Goal: Navigation & Orientation: Find specific page/section

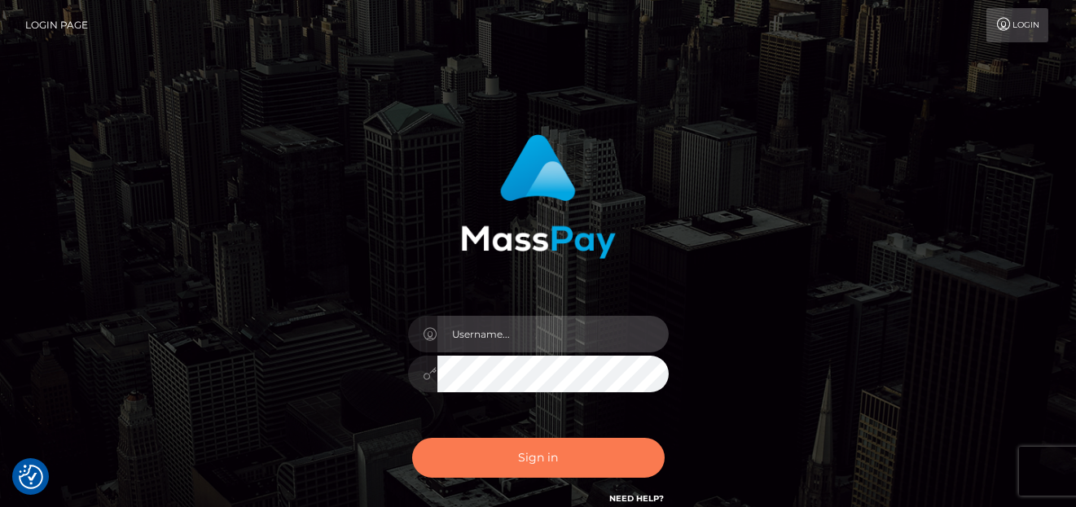
type input "denise"
drag, startPoint x: 573, startPoint y: 461, endPoint x: 674, endPoint y: 505, distance: 110.1
click at [573, 460] on button "Sign in" at bounding box center [538, 458] width 252 height 40
type input "[PERSON_NAME]"
click at [474, 463] on button "Sign in" at bounding box center [538, 458] width 252 height 40
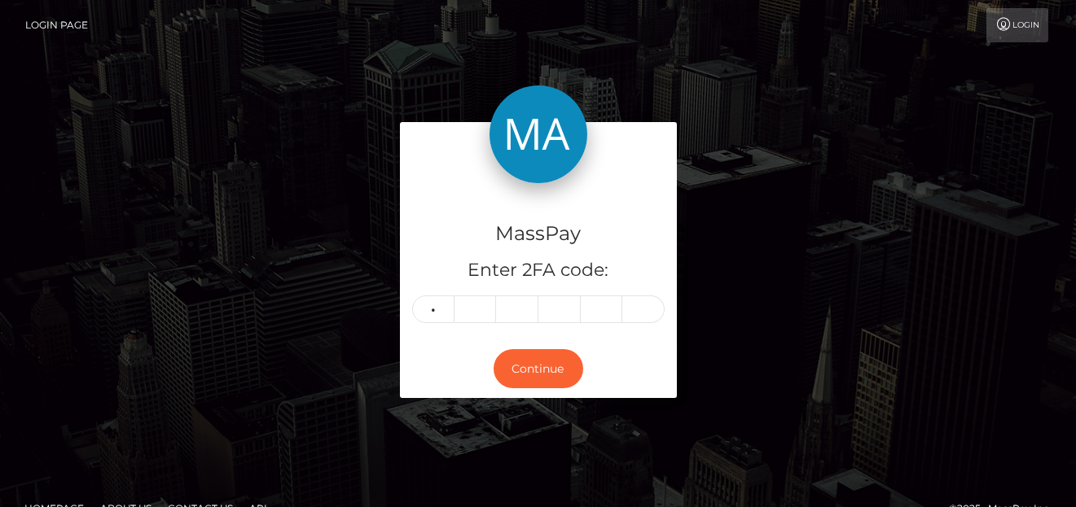
type input "9"
type input "3"
type input "1"
type input "2"
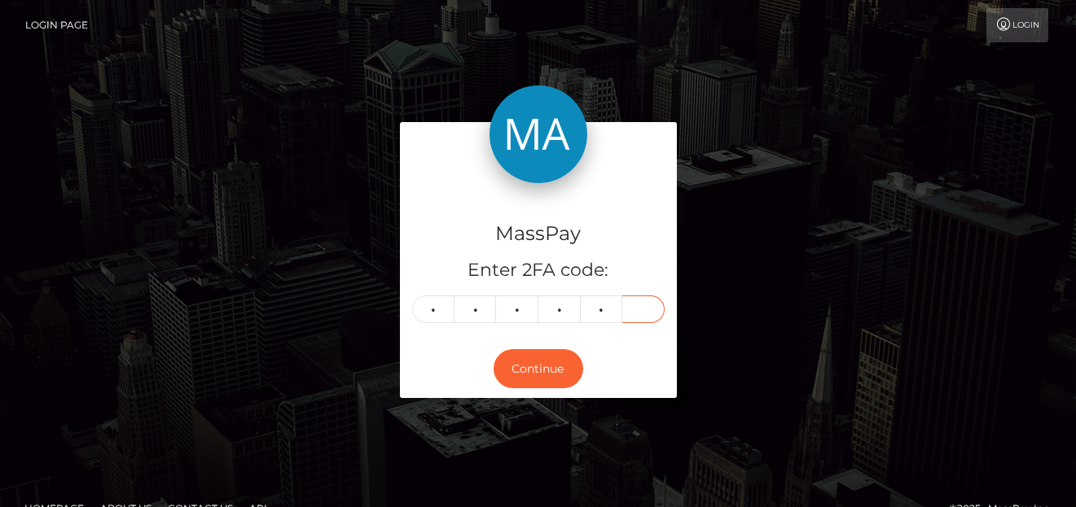
type input "3"
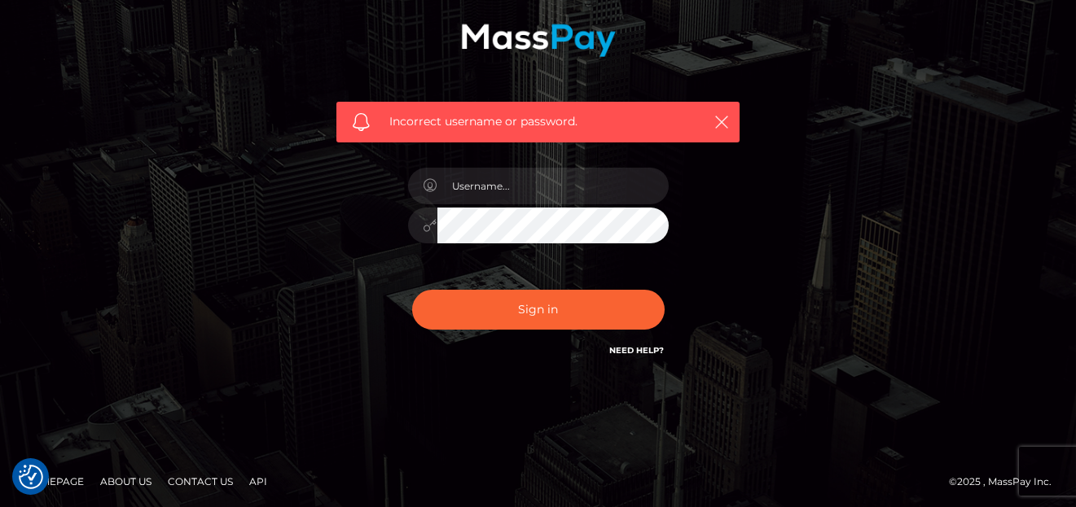
scroll to position [204, 0]
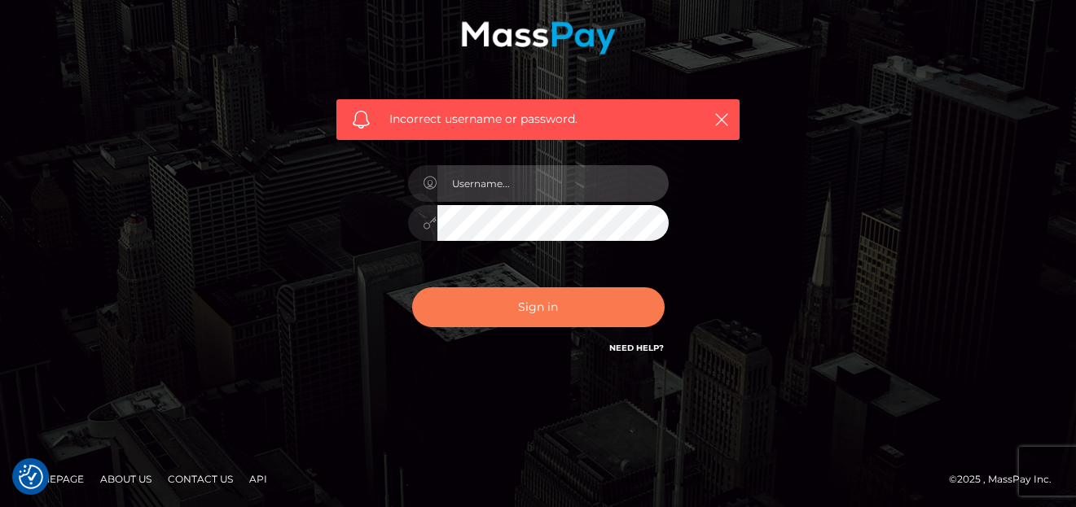
type input "[PERSON_NAME]"
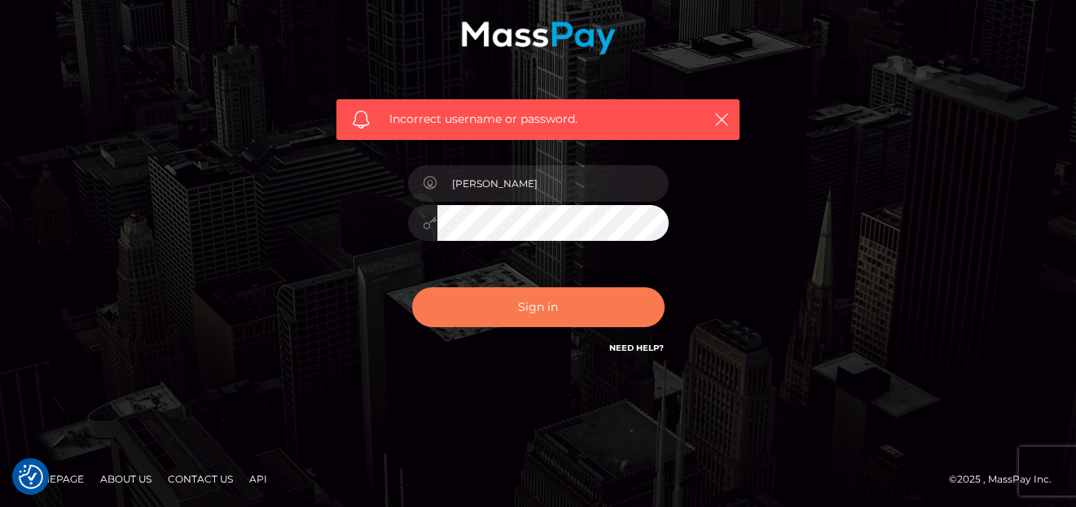
click at [521, 312] on button "Sign in" at bounding box center [538, 307] width 252 height 40
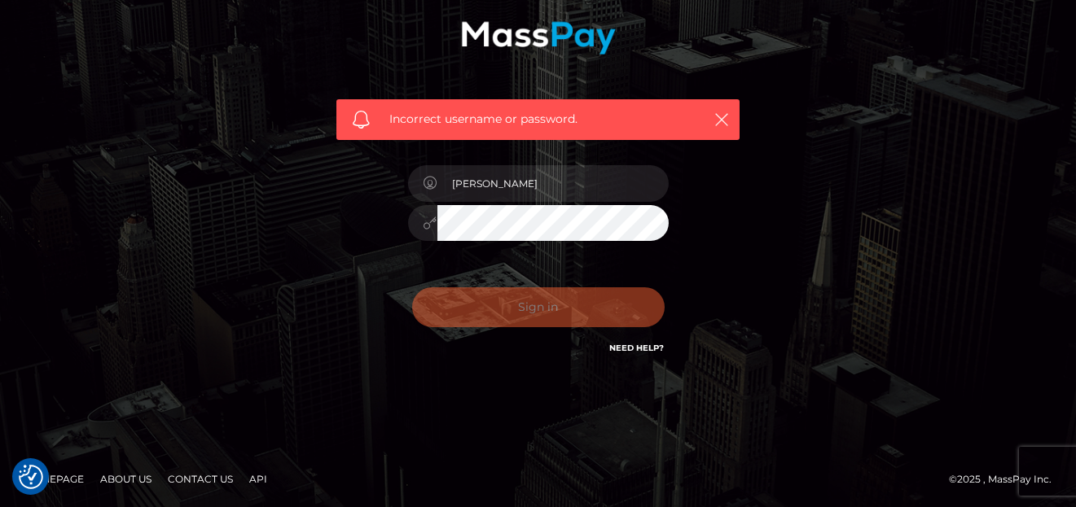
click at [523, 312] on div "Sign in Need Help?" at bounding box center [538, 314] width 285 height 72
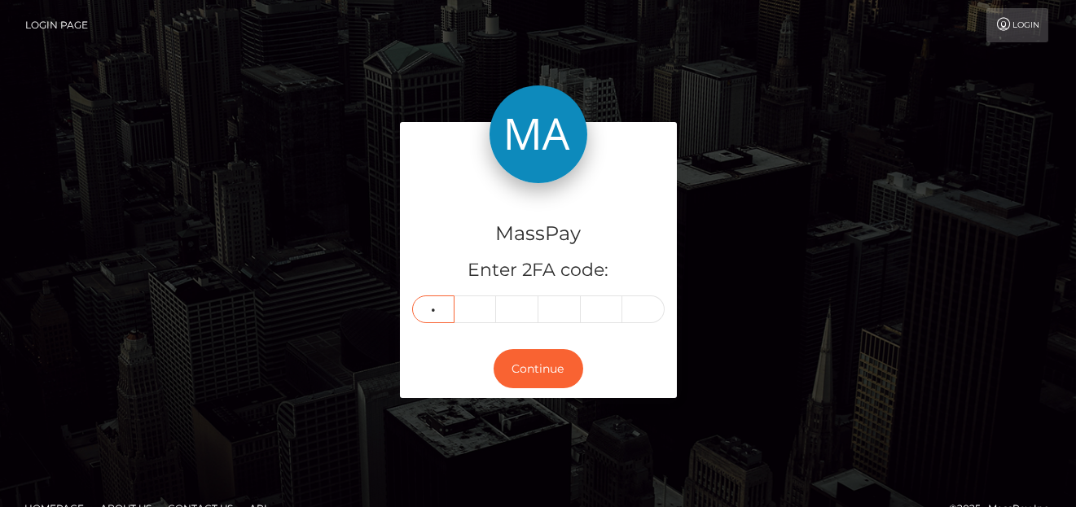
type input "9"
type input "6"
type input "7"
type input "5"
type input "8"
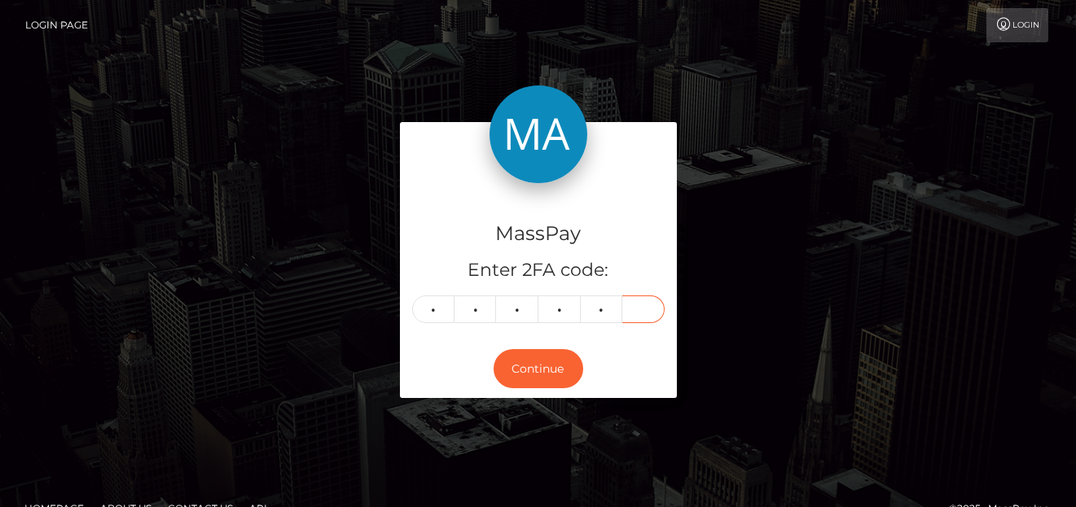
type input "7"
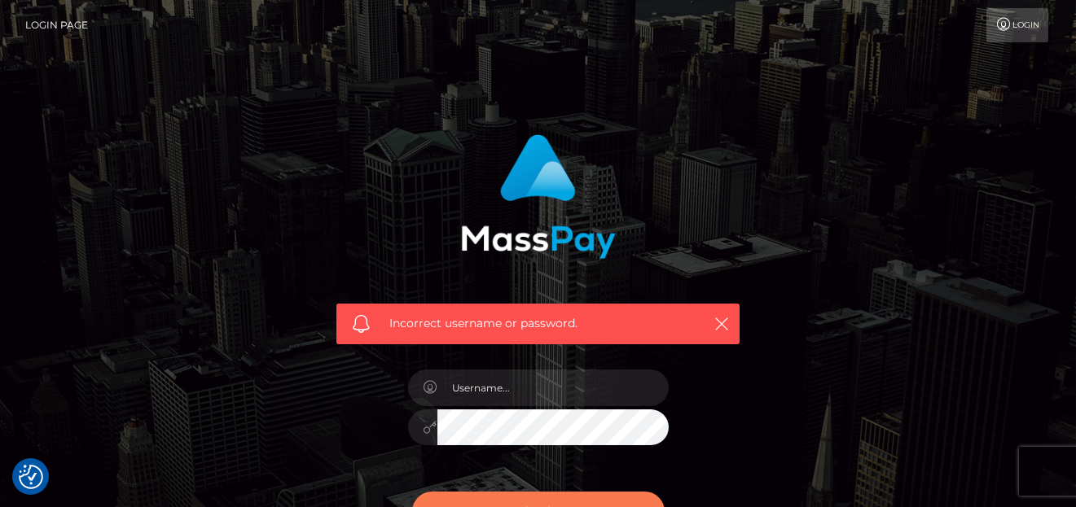
checkbox input "true"
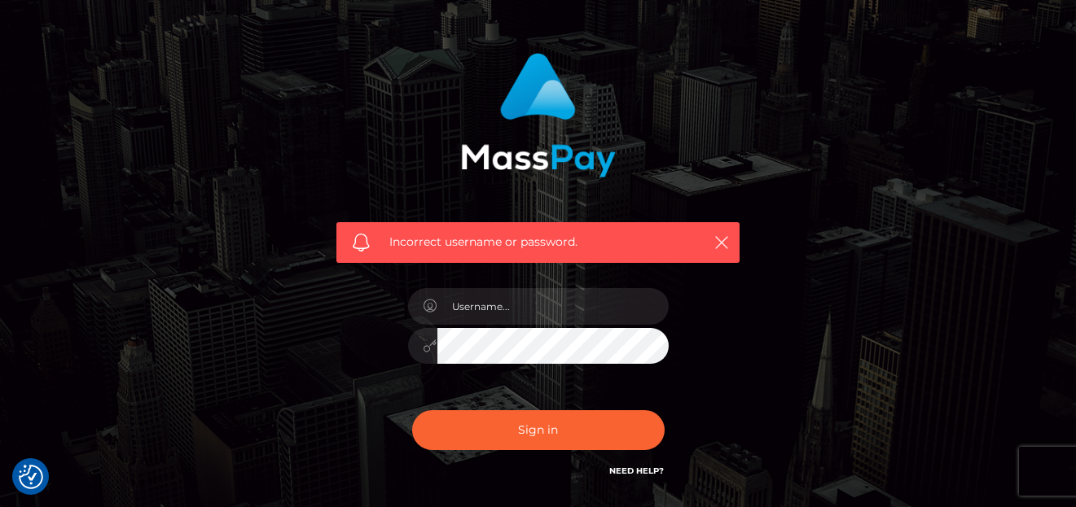
scroll to position [163, 0]
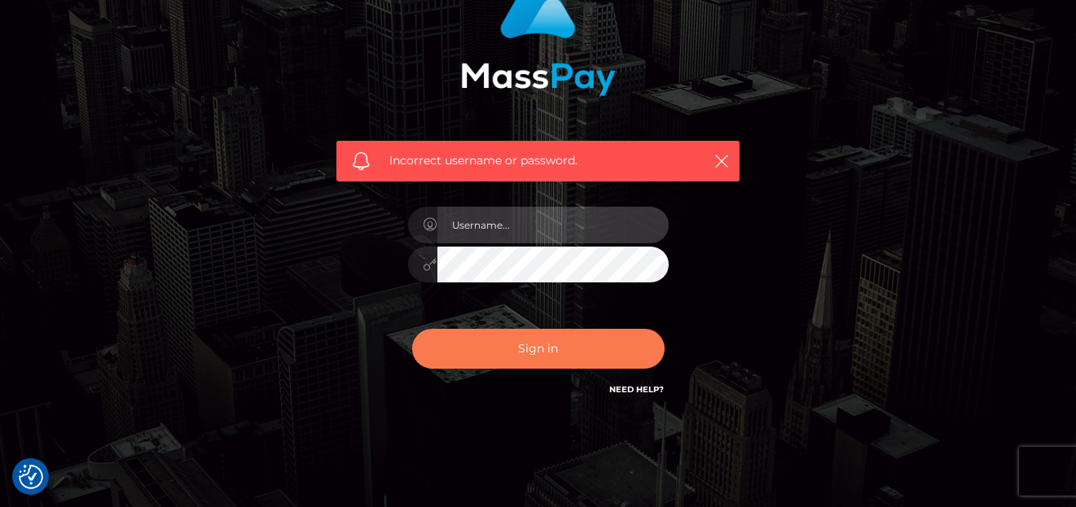
type input "denise"
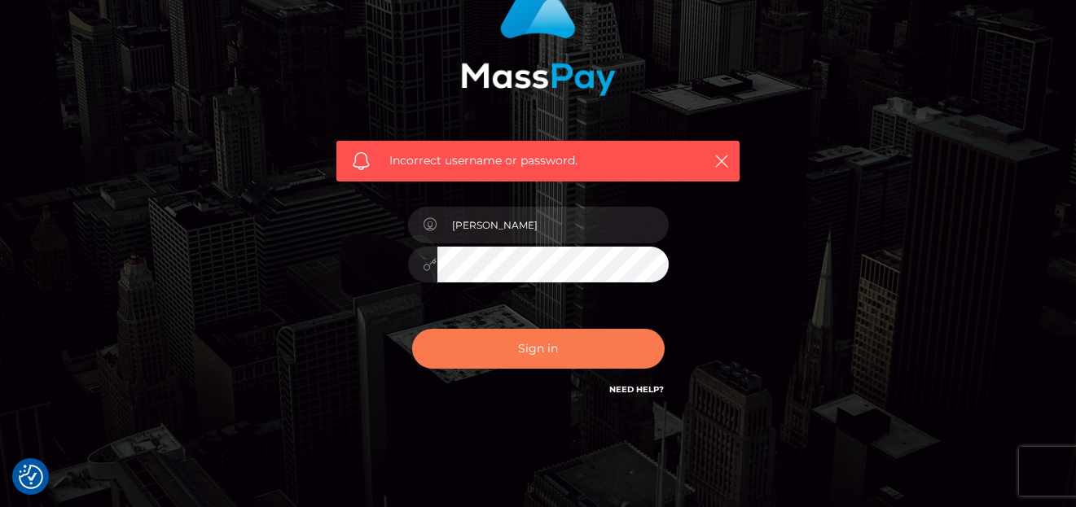
click at [446, 355] on button "Sign in" at bounding box center [538, 349] width 252 height 40
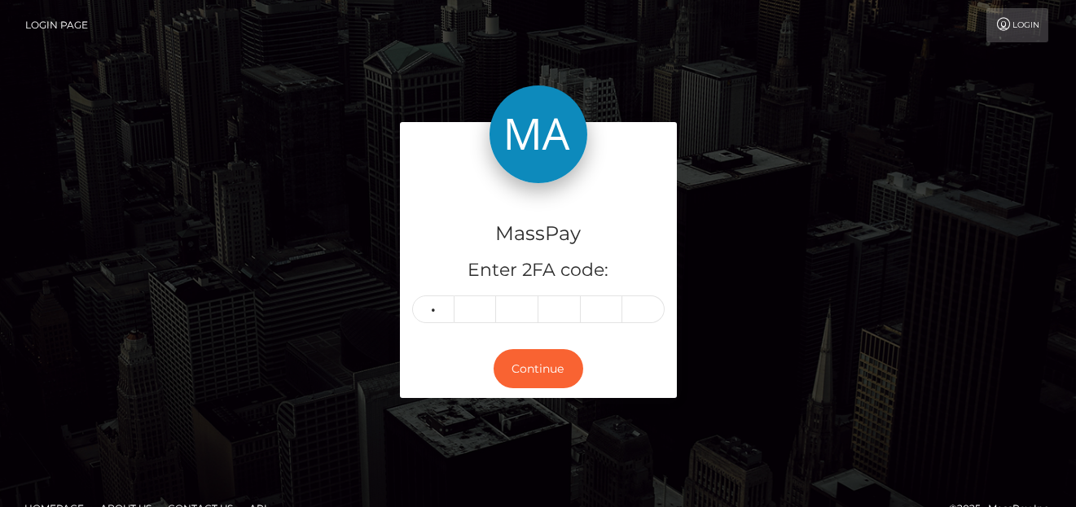
type input "8"
type input "0"
type input "3"
type input "6"
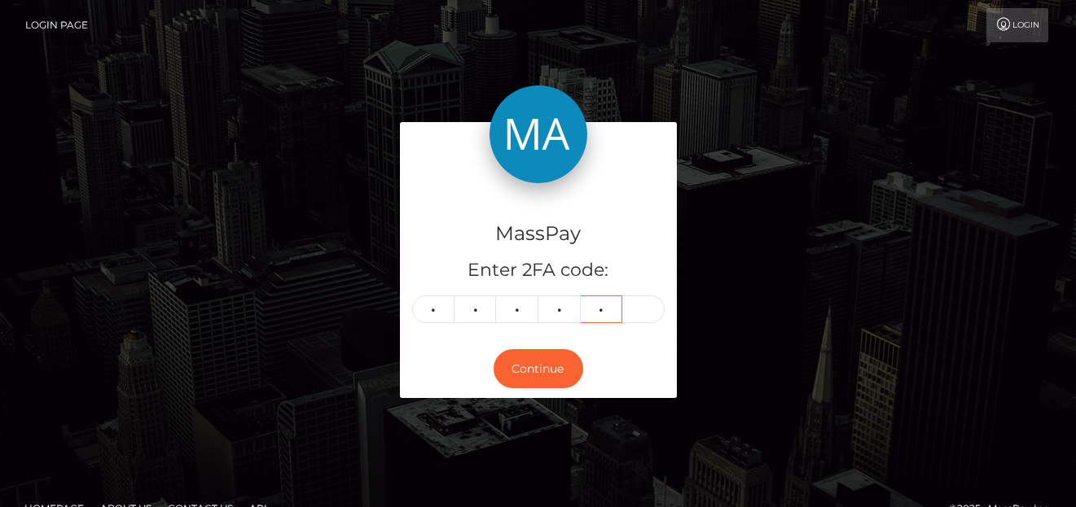
type input "5"
type input "7"
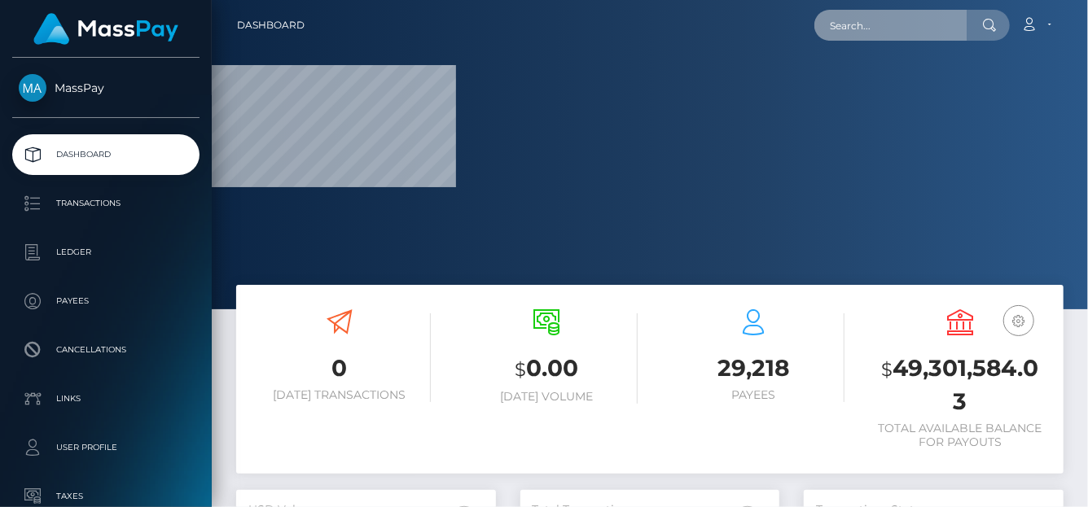
click at [891, 29] on input "text" at bounding box center [890, 25] width 153 height 31
paste input "lunarnovalust8@gmail.com"
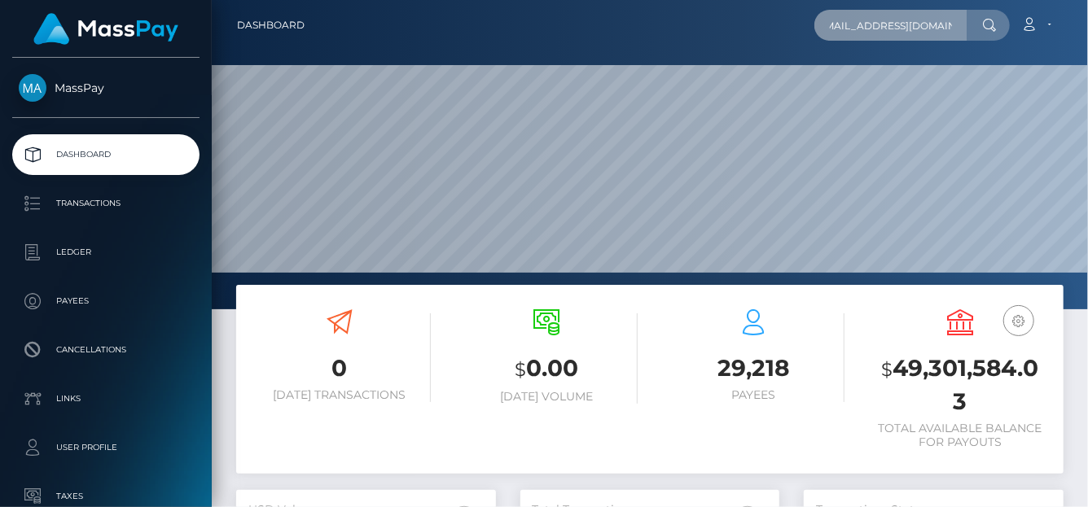
scroll to position [309, 876]
type input "lunarnovalust8@gmail.com"
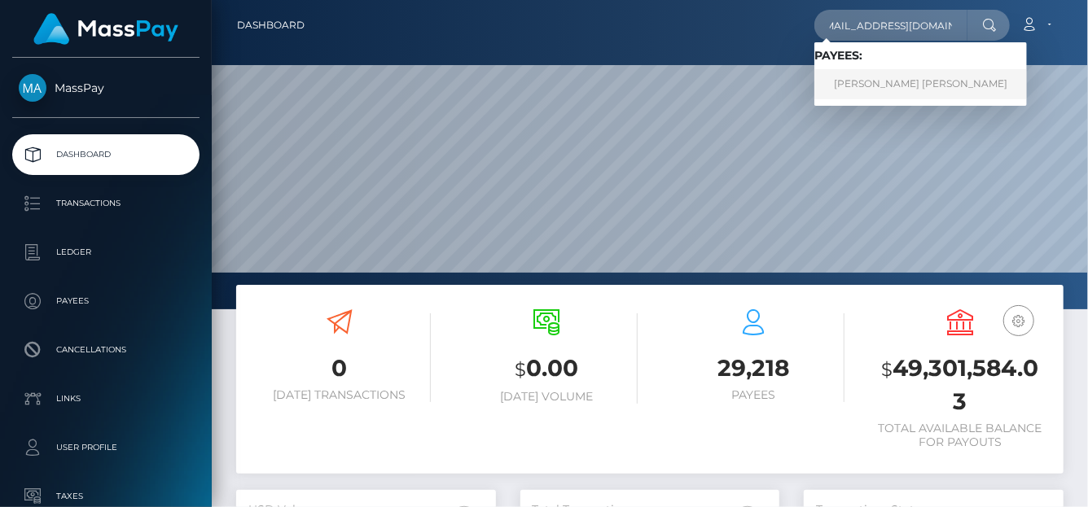
scroll to position [0, 0]
click at [851, 88] on link "CLARE ELIZEBETH CASALINUOVO" at bounding box center [920, 84] width 213 height 30
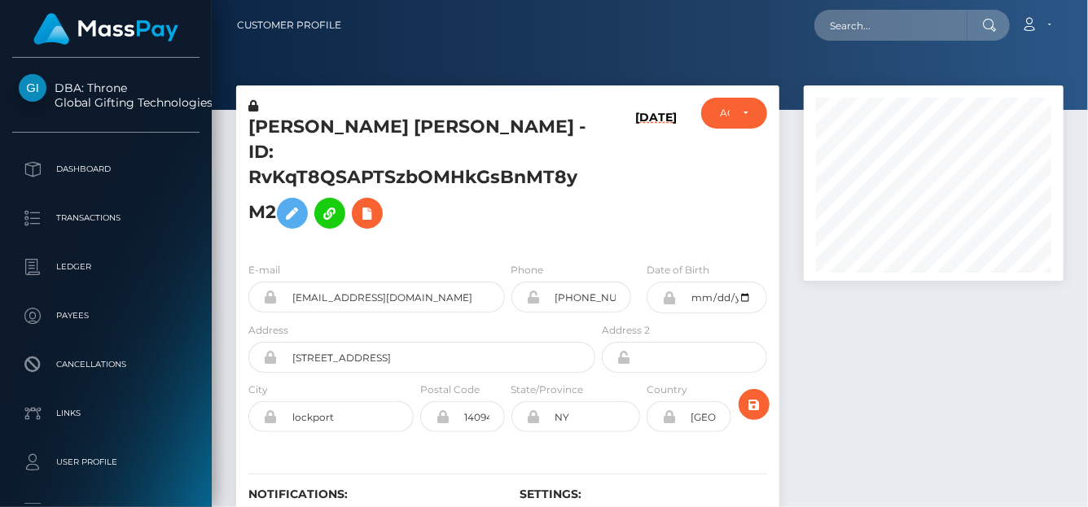
scroll to position [195, 260]
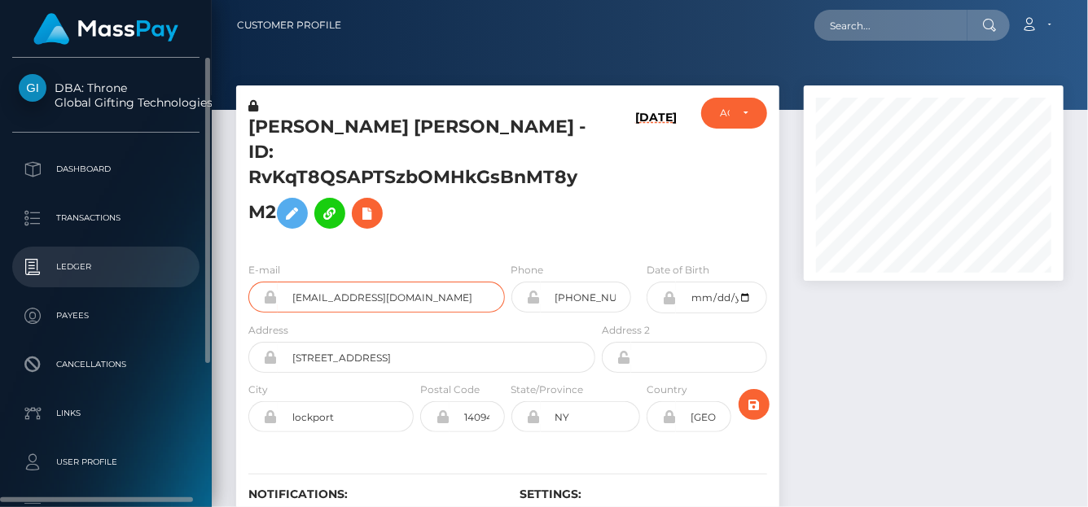
drag, startPoint x: 480, startPoint y: 299, endPoint x: 59, endPoint y: 279, distance: 421.5
click at [59, 279] on div "DBA: Throne Global Gifting Technologies Inc Dashboard Transactions Ledger" at bounding box center [544, 253] width 1088 height 507
